Goal: Check status: Check status

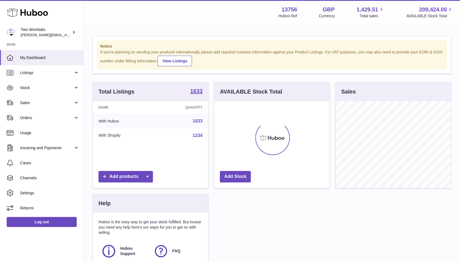
scroll to position [87, 115]
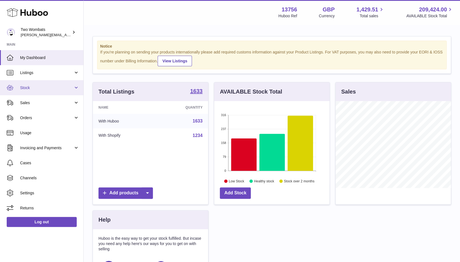
click at [77, 86] on link "Stock" at bounding box center [41, 87] width 83 height 15
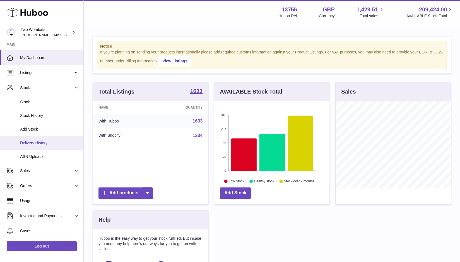
click at [44, 142] on span "Delivery History" at bounding box center [49, 142] width 59 height 5
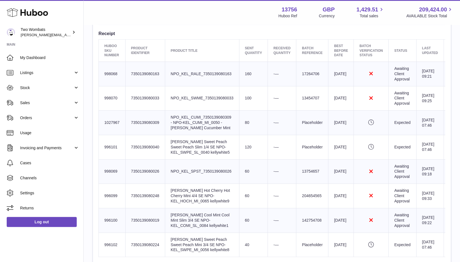
scroll to position [205, 0]
click at [406, 76] on td "Awaiting Client Approval" at bounding box center [402, 73] width 28 height 25
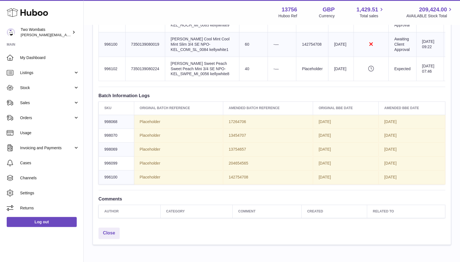
scroll to position [383, 0]
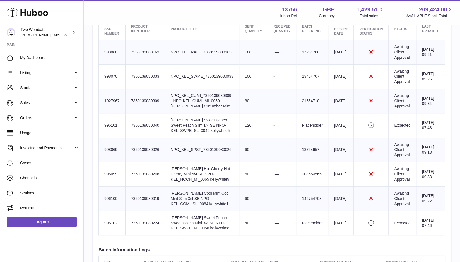
scroll to position [227, 0]
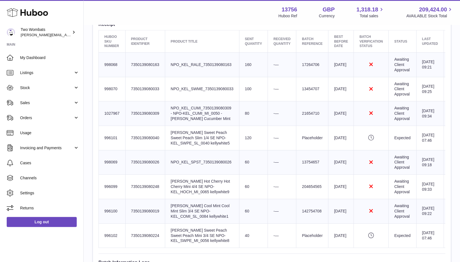
scroll to position [215, 0]
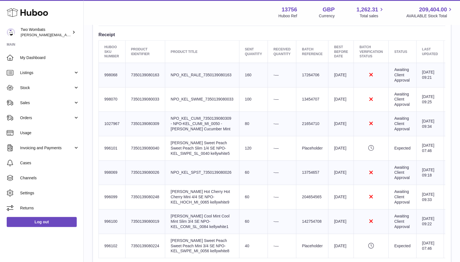
scroll to position [203, 0]
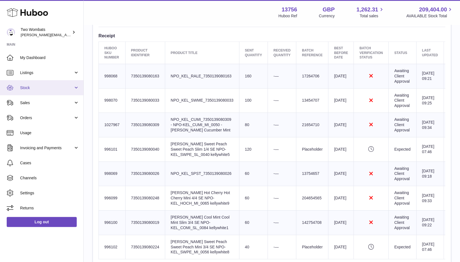
click at [77, 89] on link "Stock" at bounding box center [41, 87] width 83 height 15
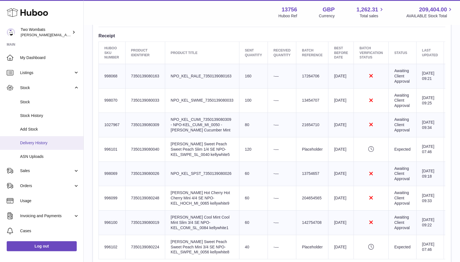
click at [40, 141] on span "Delivery History" at bounding box center [49, 142] width 59 height 5
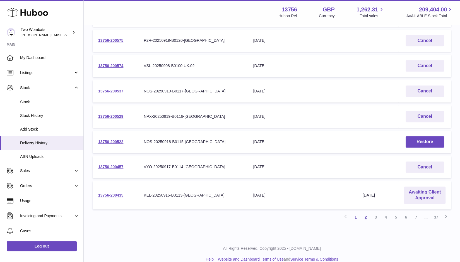
click at [364, 217] on link "2" at bounding box center [365, 217] width 10 height 10
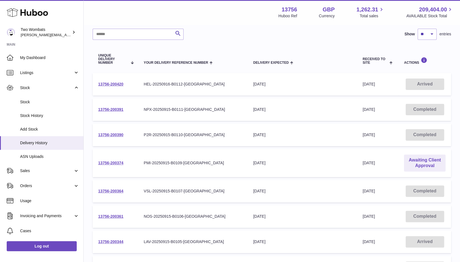
scroll to position [42, 0]
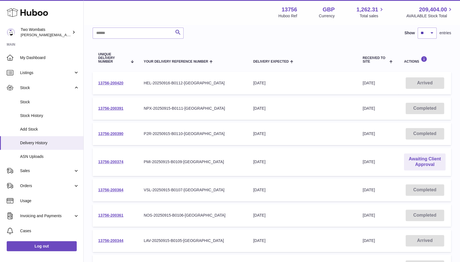
click at [107, 159] on td "13756-200374" at bounding box center [115, 162] width 45 height 28
click at [107, 161] on link "13756-200374" at bounding box center [110, 162] width 25 height 4
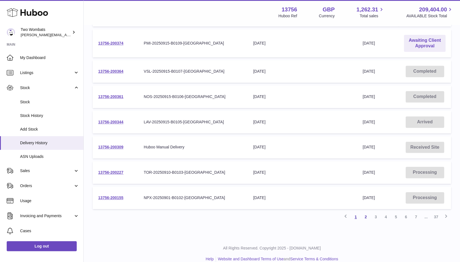
click at [356, 216] on link "1" at bounding box center [355, 217] width 10 height 10
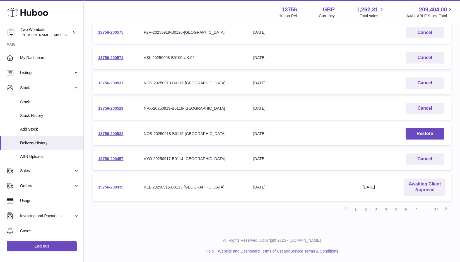
scroll to position [168, 0]
click at [114, 189] on link "13756-200435" at bounding box center [110, 187] width 25 height 4
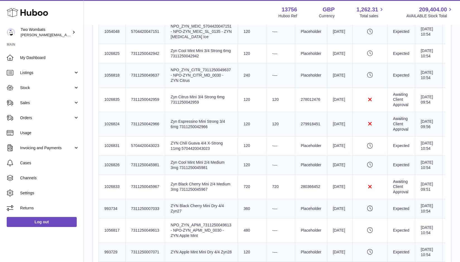
scroll to position [298, 0]
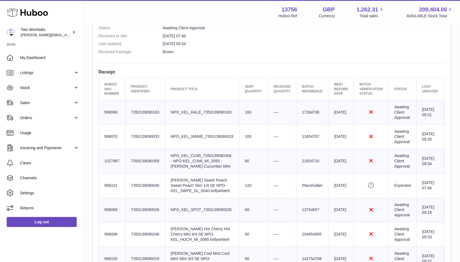
scroll to position [219, 0]
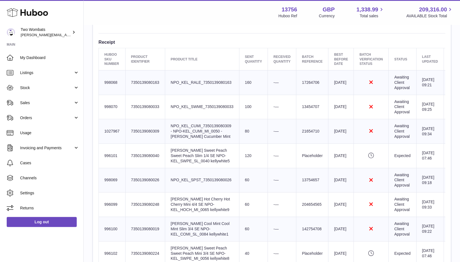
scroll to position [198, 0]
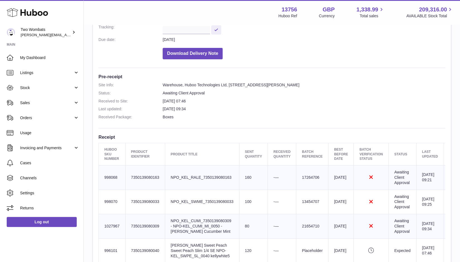
scroll to position [103, 0]
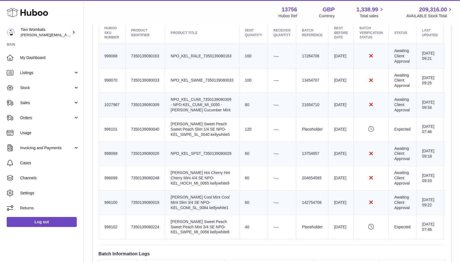
scroll to position [224, 0]
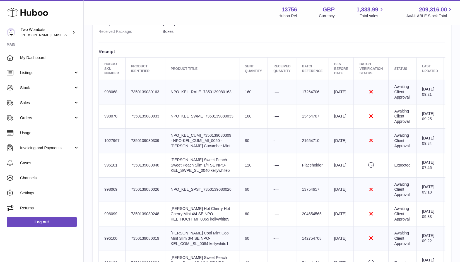
scroll to position [188, 0]
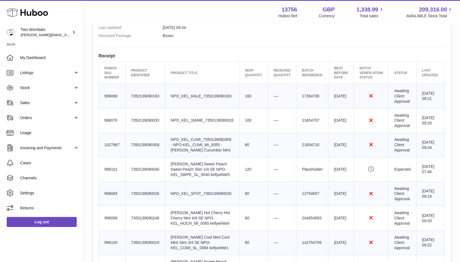
scroll to position [183, 0]
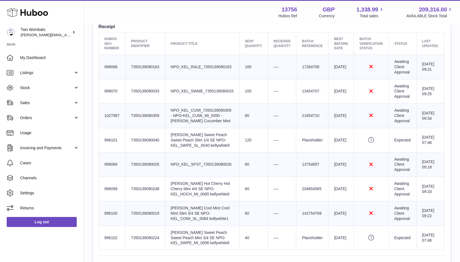
scroll to position [212, 0]
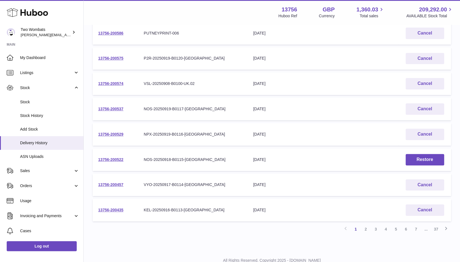
scroll to position [142, 0]
click at [364, 231] on link "2" at bounding box center [365, 230] width 10 height 10
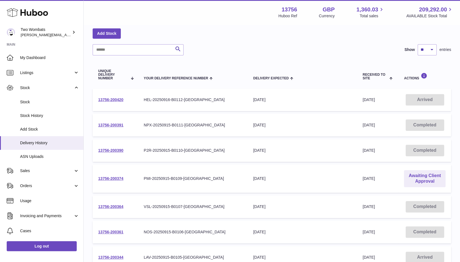
scroll to position [71, 0]
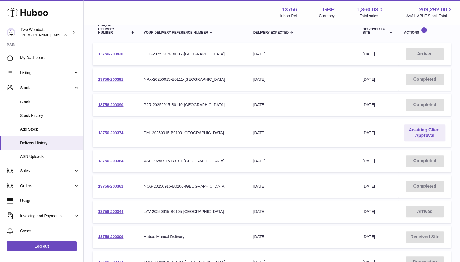
click at [115, 131] on link "13756-200374" at bounding box center [110, 133] width 25 height 4
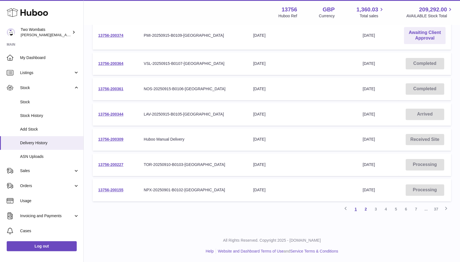
click at [354, 204] on link "1" at bounding box center [355, 209] width 10 height 10
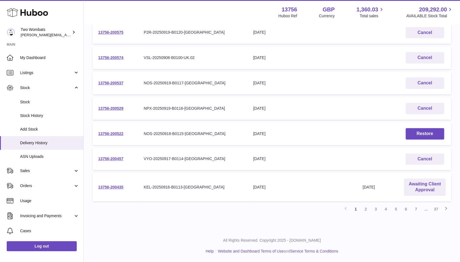
scroll to position [168, 0]
drag, startPoint x: 124, startPoint y: 188, endPoint x: 90, endPoint y: 186, distance: 33.5
click at [90, 186] on div "Delivery list Add Stock Search Show ** ** ** *** entries Unique Delivery Number…" at bounding box center [272, 43] width 376 height 373
click at [134, 185] on td "13756-200435" at bounding box center [115, 188] width 45 height 28
drag, startPoint x: 124, startPoint y: 189, endPoint x: 95, endPoint y: 188, distance: 29.0
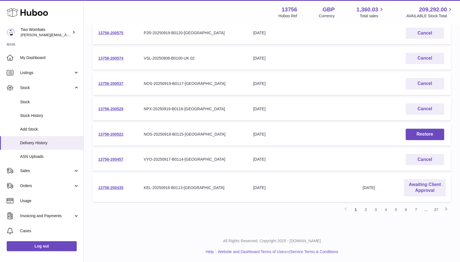
click at [95, 188] on td "13756-200435" at bounding box center [115, 188] width 45 height 28
copy link "13756-200435"
click at [137, 199] on td "13756-200435" at bounding box center [115, 188] width 45 height 28
click at [131, 193] on td "13756-200435" at bounding box center [115, 188] width 45 height 28
click at [126, 187] on td "13756-200435" at bounding box center [115, 188] width 45 height 28
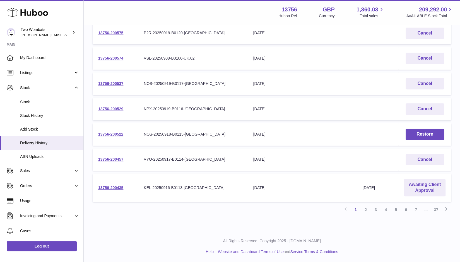
drag, startPoint x: 125, startPoint y: 187, endPoint x: 96, endPoint y: 187, distance: 28.4
click at [96, 187] on td "13756-200435" at bounding box center [115, 188] width 45 height 28
copy link "13756-200435"
click at [368, 213] on link "2" at bounding box center [365, 210] width 10 height 10
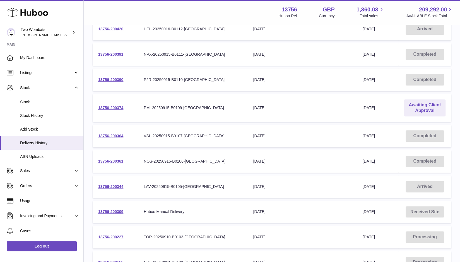
scroll to position [96, 0]
drag, startPoint x: 124, startPoint y: 108, endPoint x: 98, endPoint y: 108, distance: 25.9
click at [98, 108] on td "13756-200374" at bounding box center [115, 108] width 45 height 28
copy link "13756-200374"
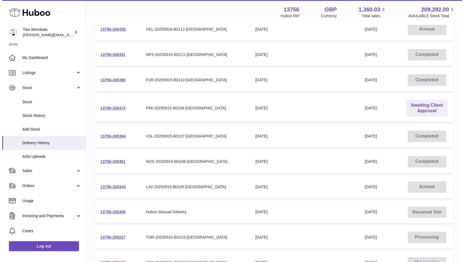
scroll to position [0, 0]
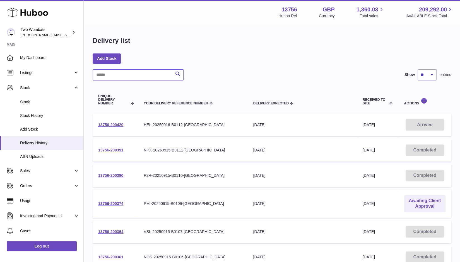
click at [117, 70] on input "text" at bounding box center [138, 74] width 91 height 11
paste input "**********"
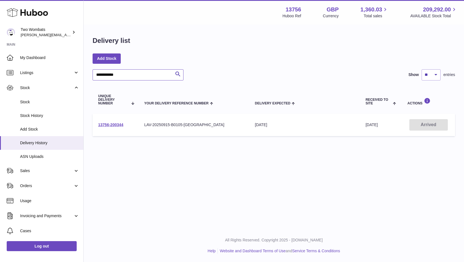
type input "**********"
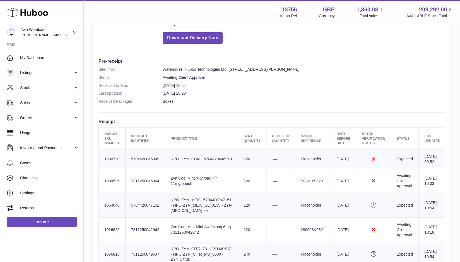
scroll to position [118, 0]
